Goal: Navigation & Orientation: Find specific page/section

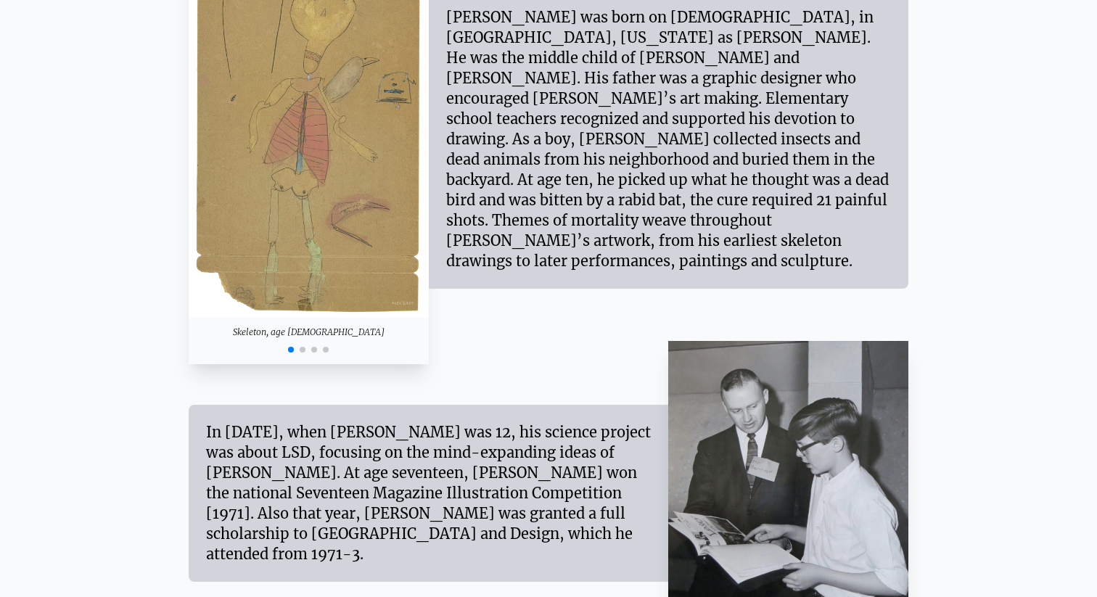
scroll to position [1439, 0]
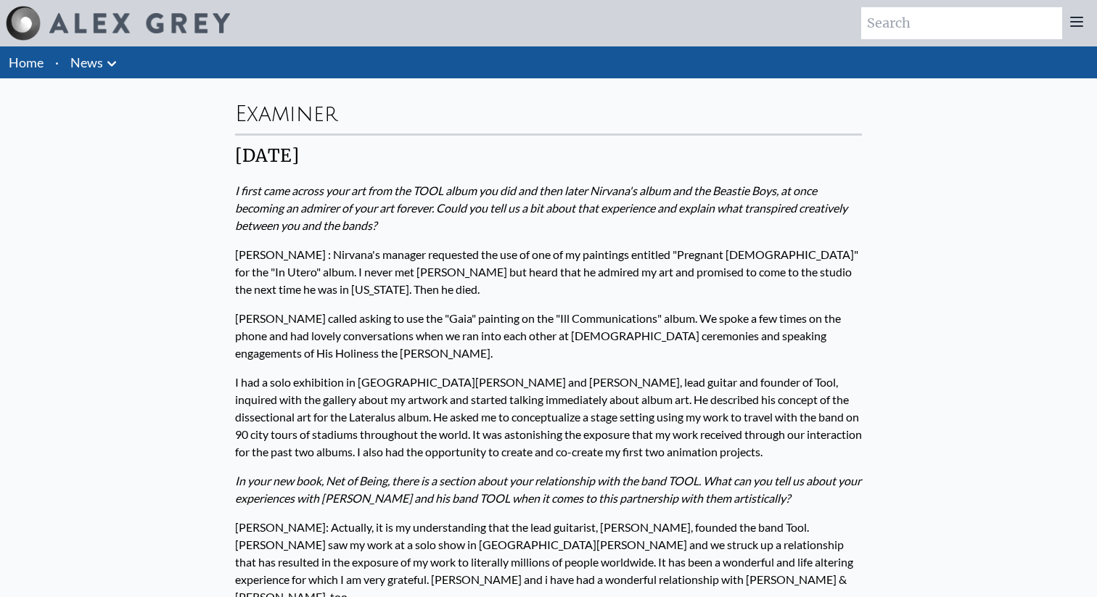
click at [76, 23] on img at bounding box center [139, 23] width 181 height 20
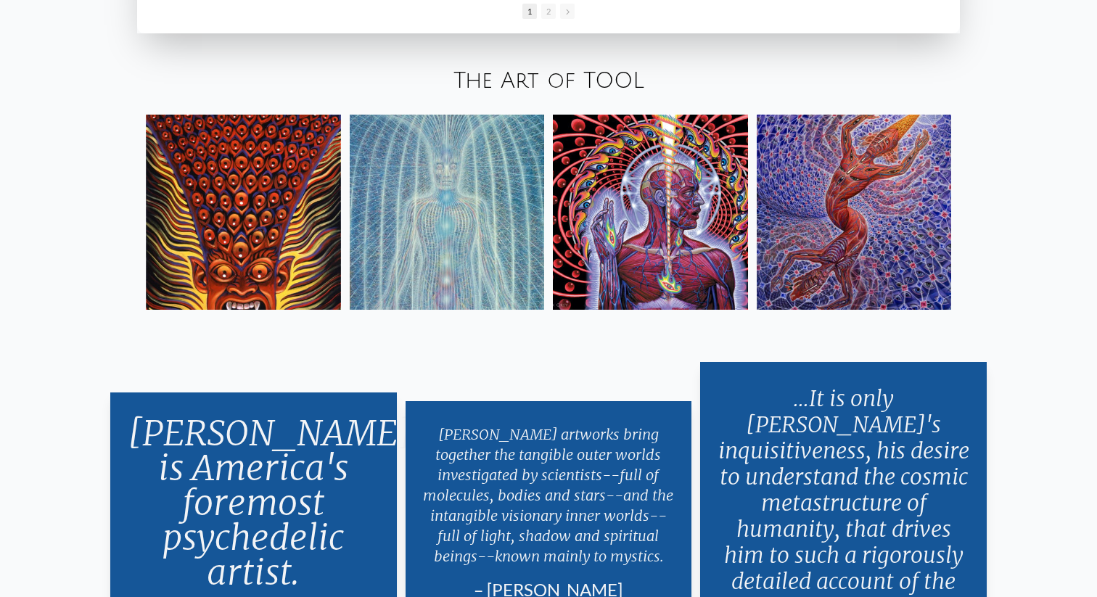
scroll to position [2666, 0]
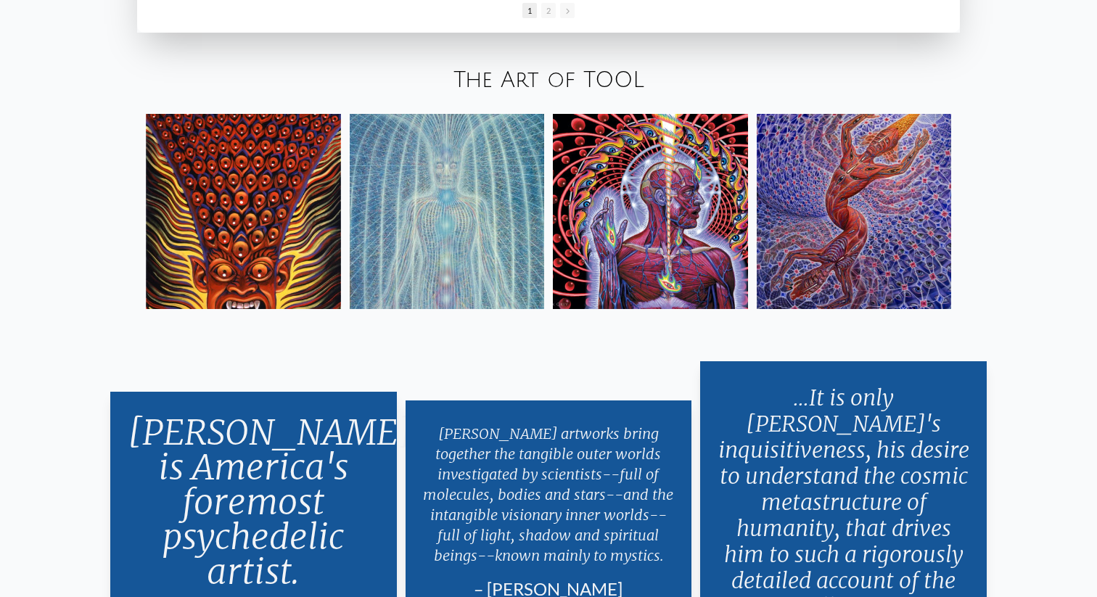
click at [677, 201] on img at bounding box center [650, 211] width 195 height 195
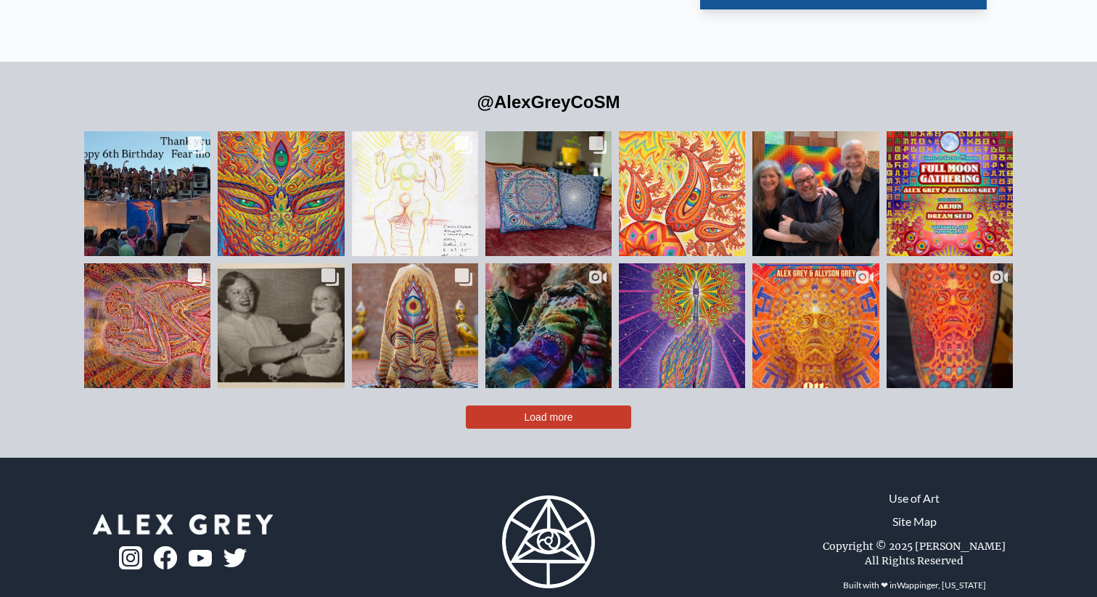
scroll to position [3327, 0]
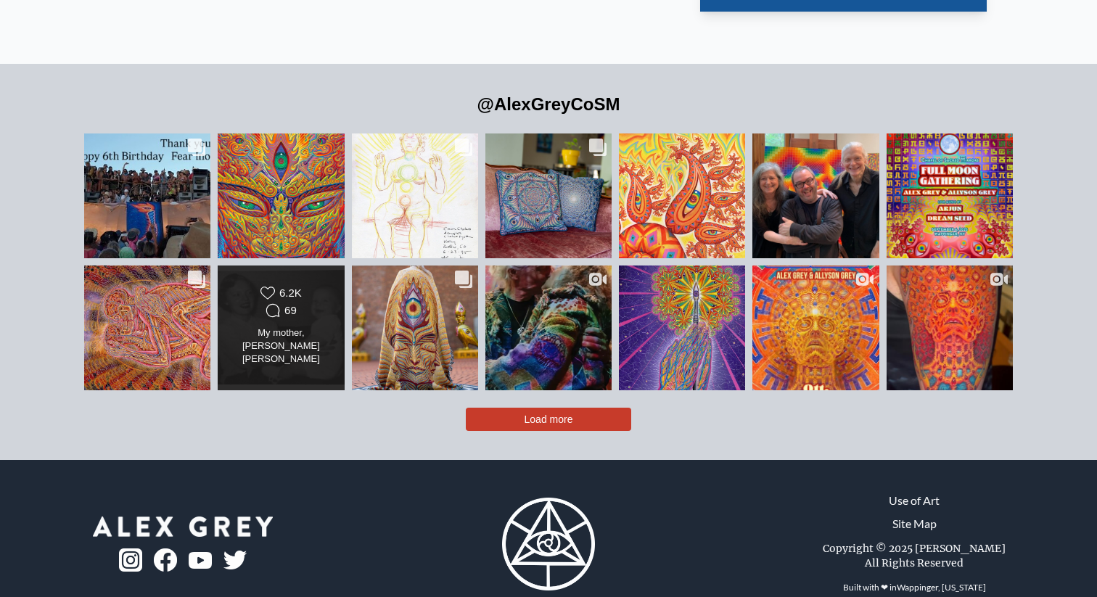
click at [330, 286] on div "Likes Count 6.2K Comments Count 69" at bounding box center [281, 303] width 102 height 35
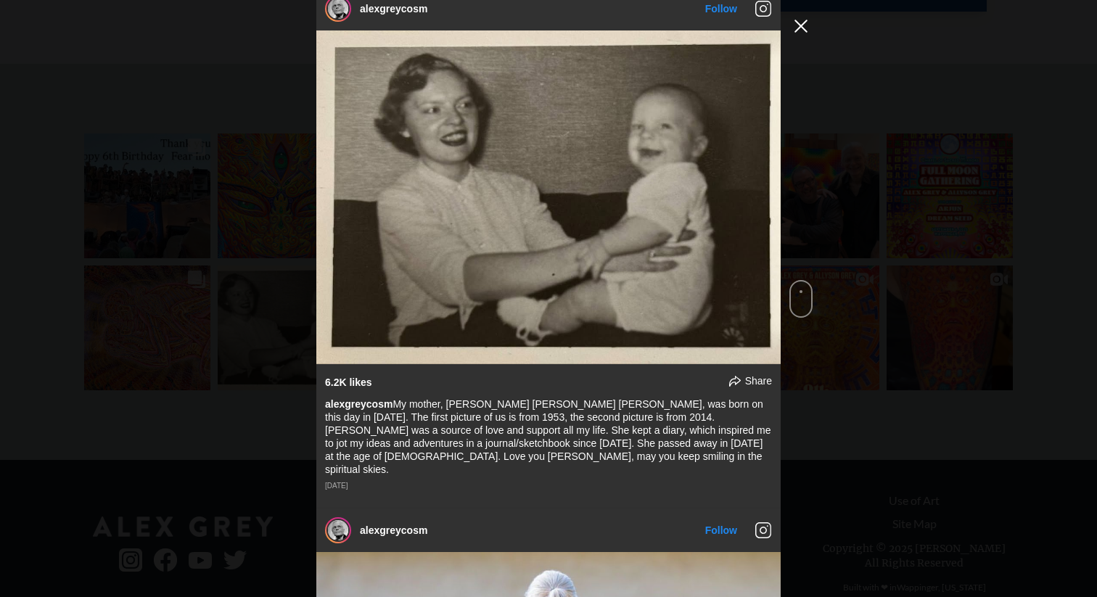
click at [800, 18] on button "Close Instagram Feed Popup" at bounding box center [800, 26] width 23 height 23
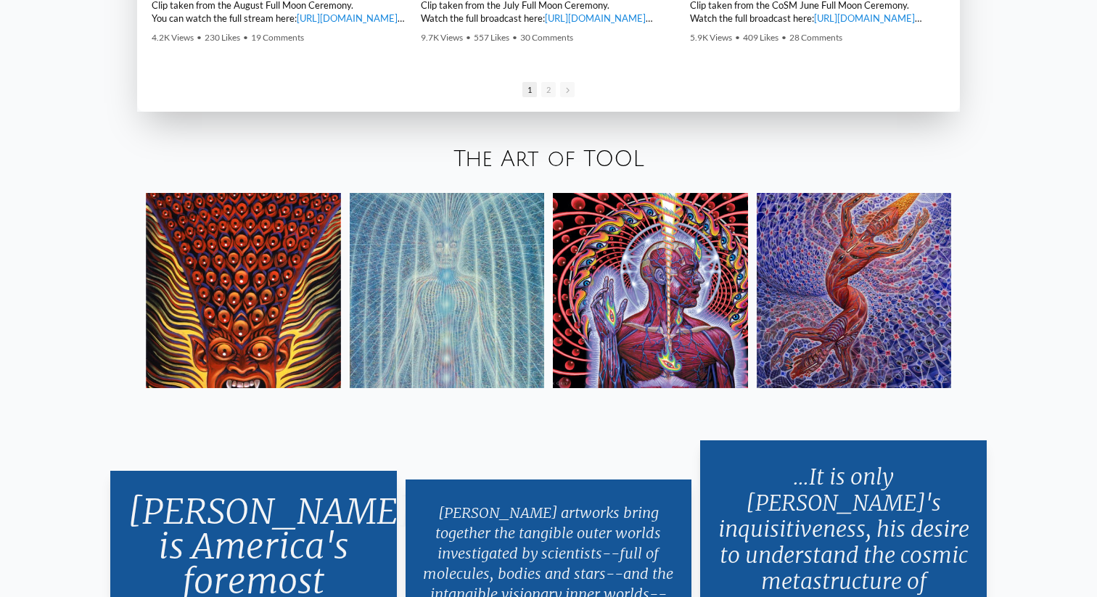
scroll to position [2417, 0]
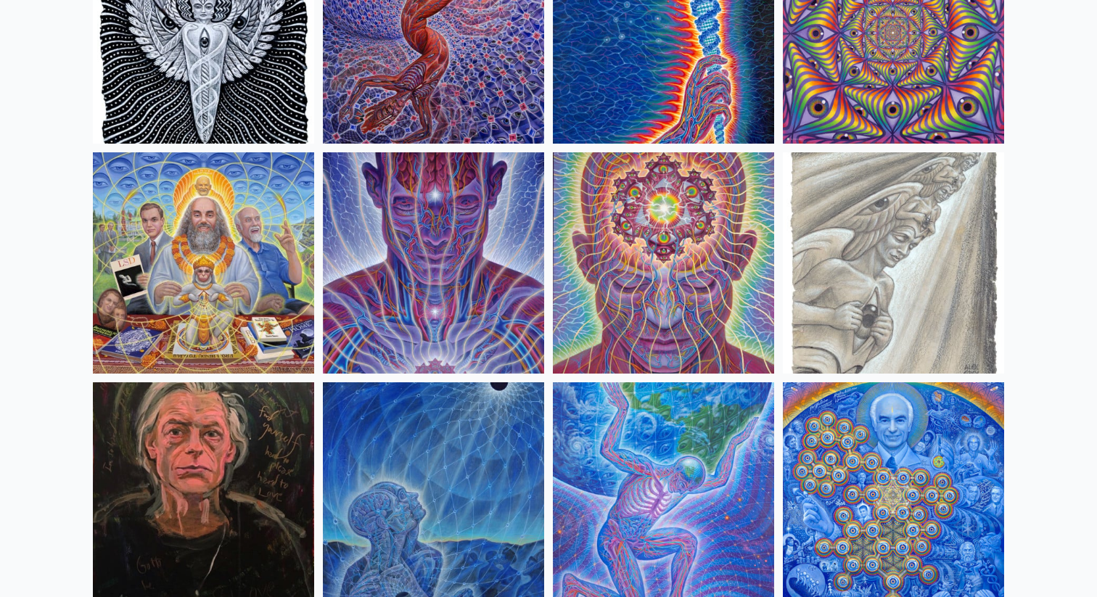
scroll to position [1620, 0]
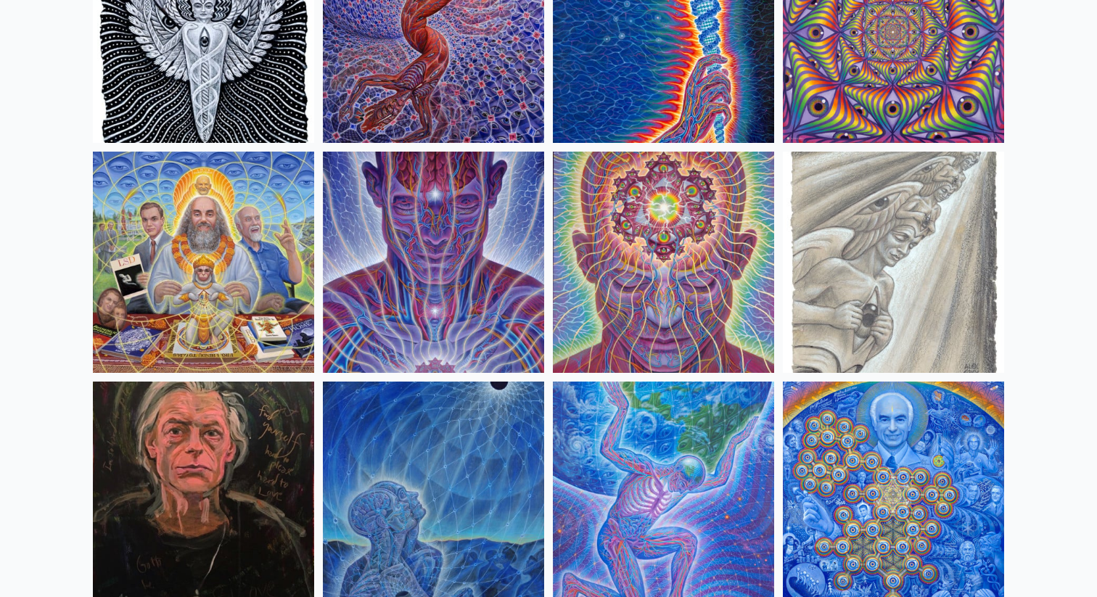
click at [638, 255] on img at bounding box center [663, 262] width 221 height 221
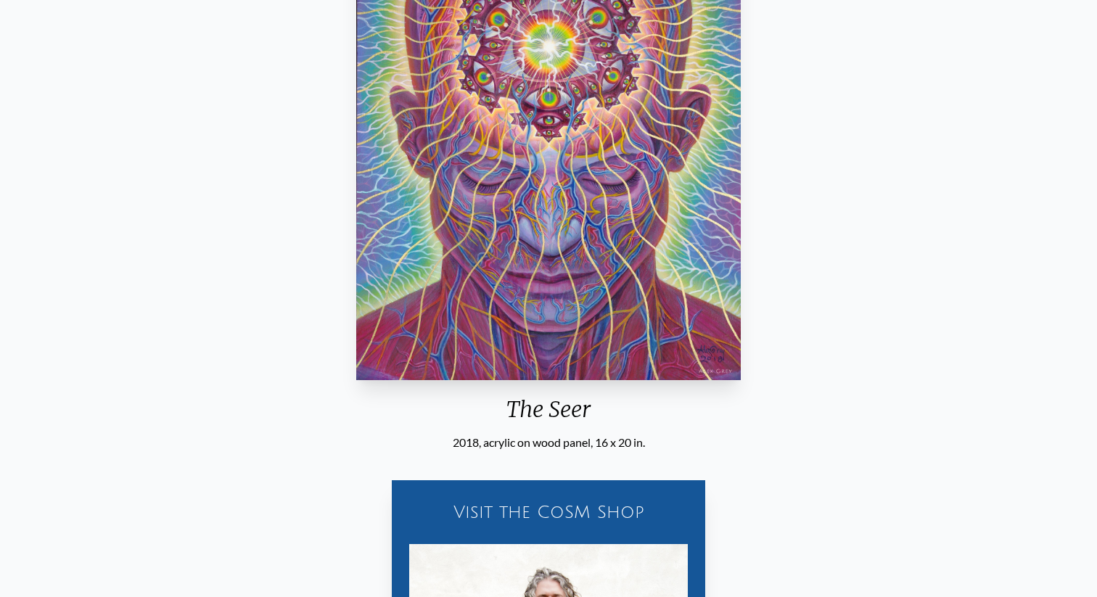
scroll to position [288, 0]
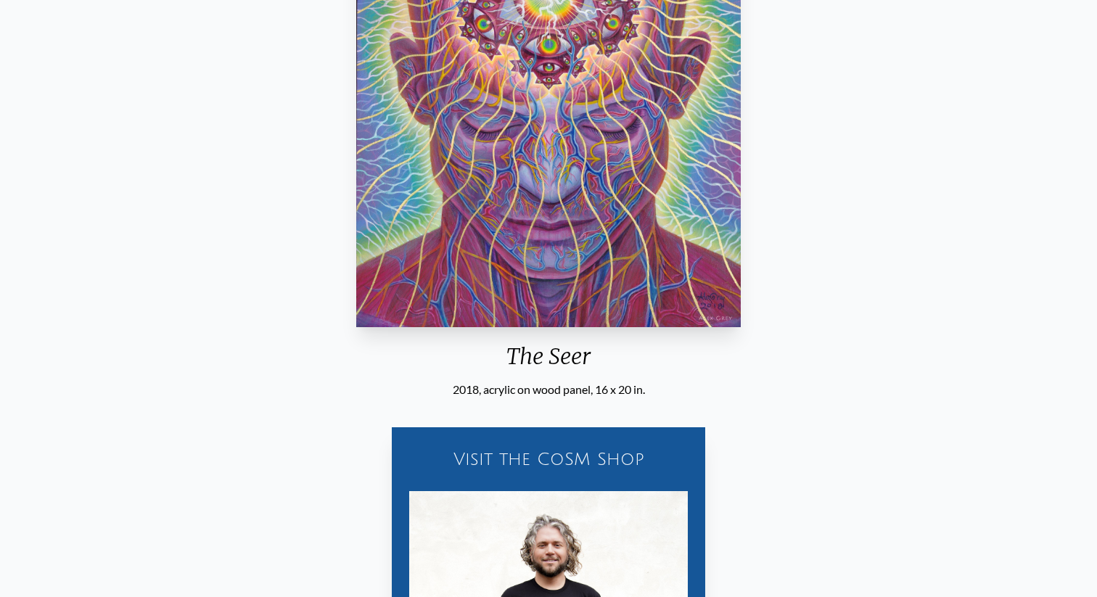
click at [444, 178] on img "11 / 31" at bounding box center [548, 88] width 384 height 477
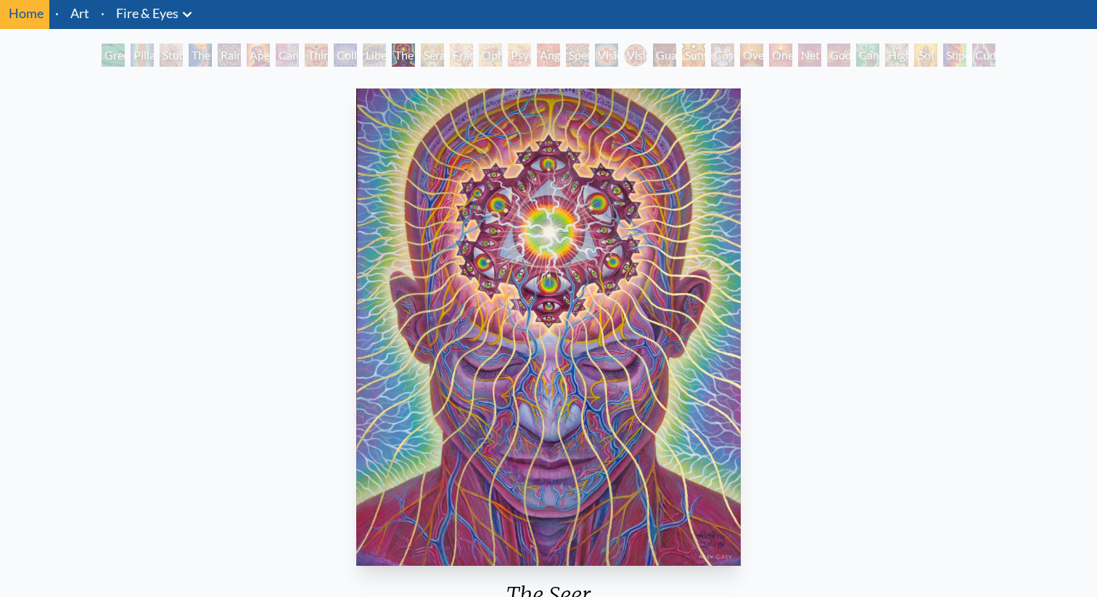
scroll to position [0, 0]
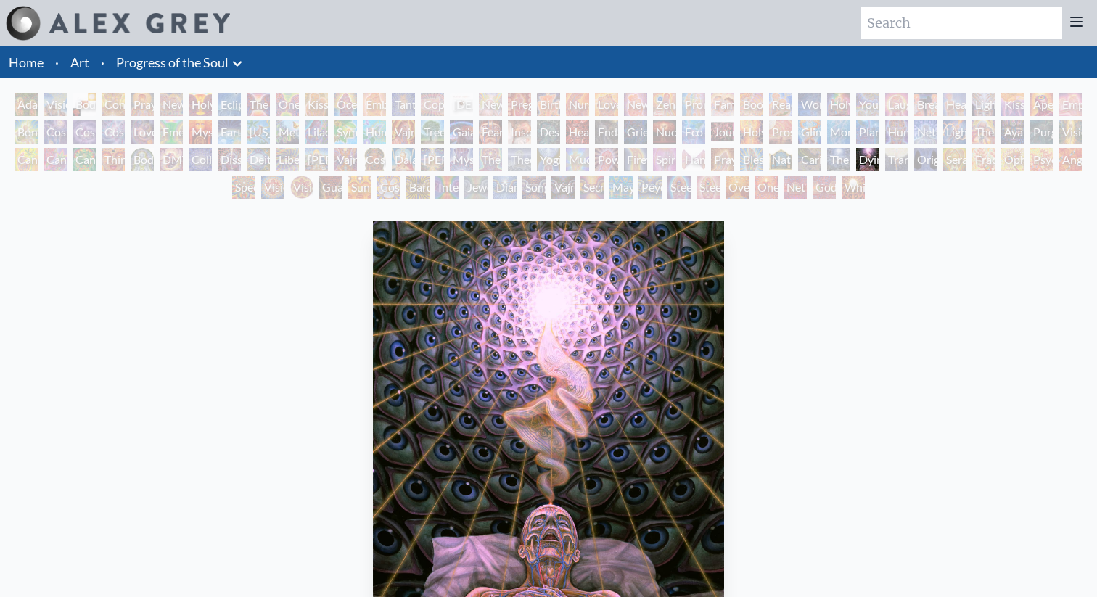
click at [42, 70] on li "Home" at bounding box center [24, 62] width 49 height 32
click at [20, 56] on link "Home" at bounding box center [26, 62] width 35 height 16
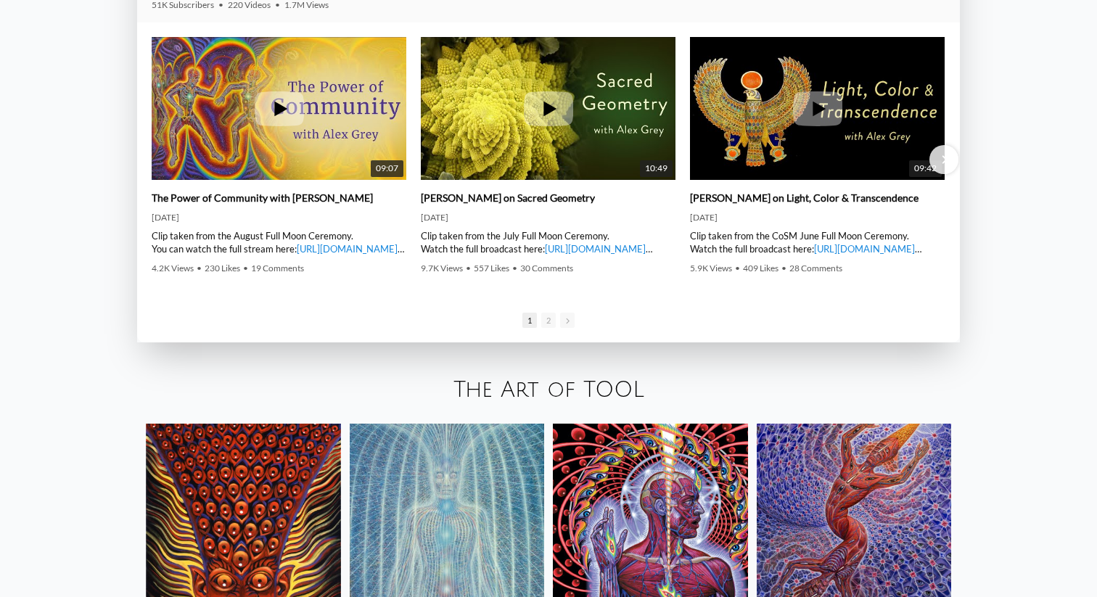
scroll to position [2206, 0]
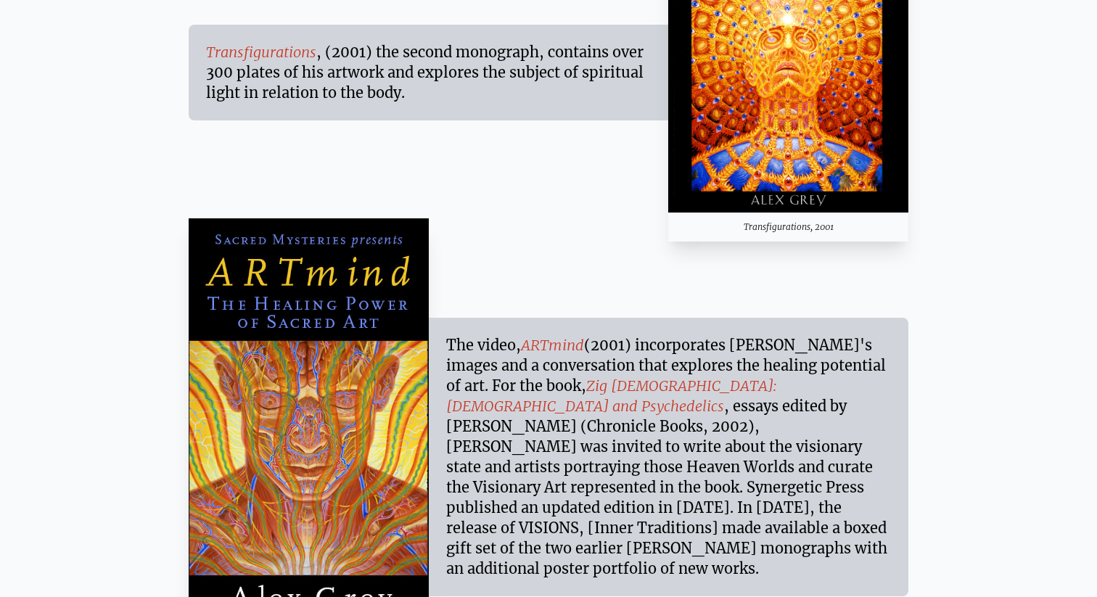
scroll to position [10364, 0]
